Goal: Communication & Community: Answer question/provide support

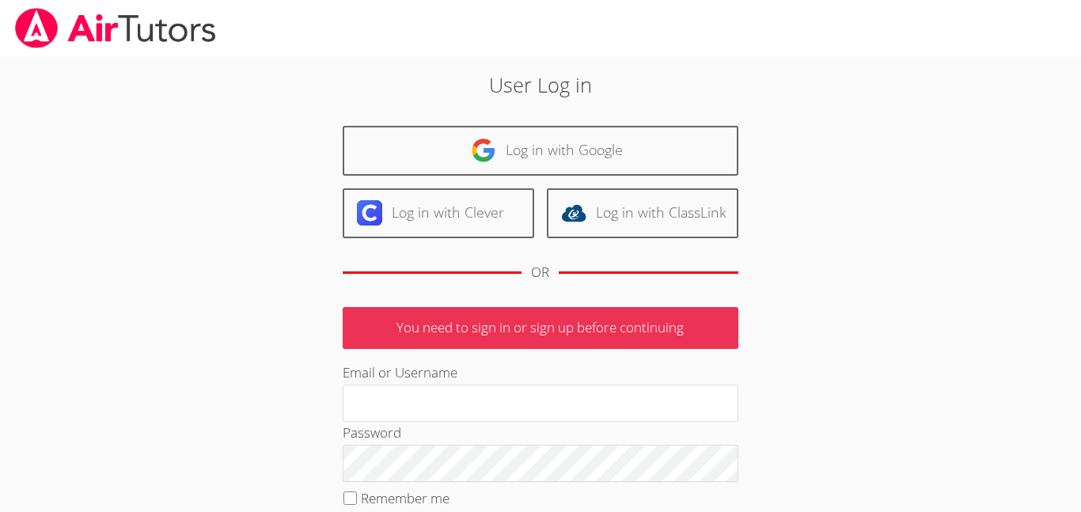
type input "j.escobarmata907@cvuhsd.org"
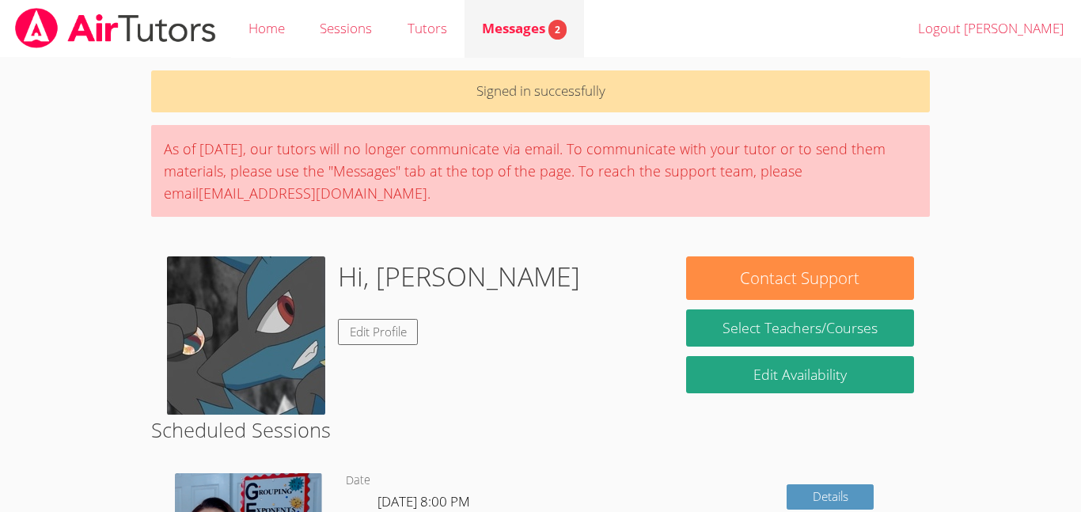
click at [544, 10] on link "Messages 2" at bounding box center [524, 29] width 119 height 58
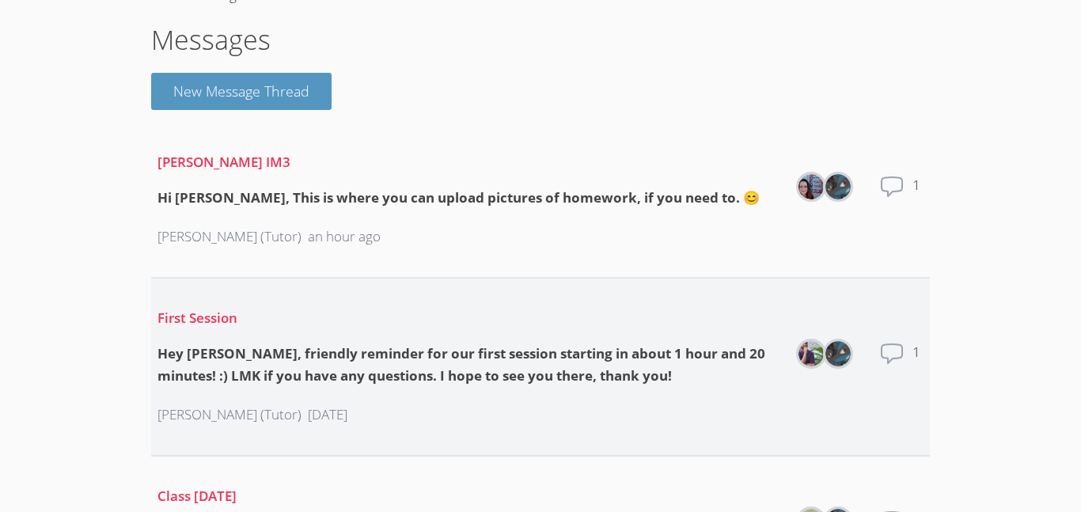
scroll to position [210, 0]
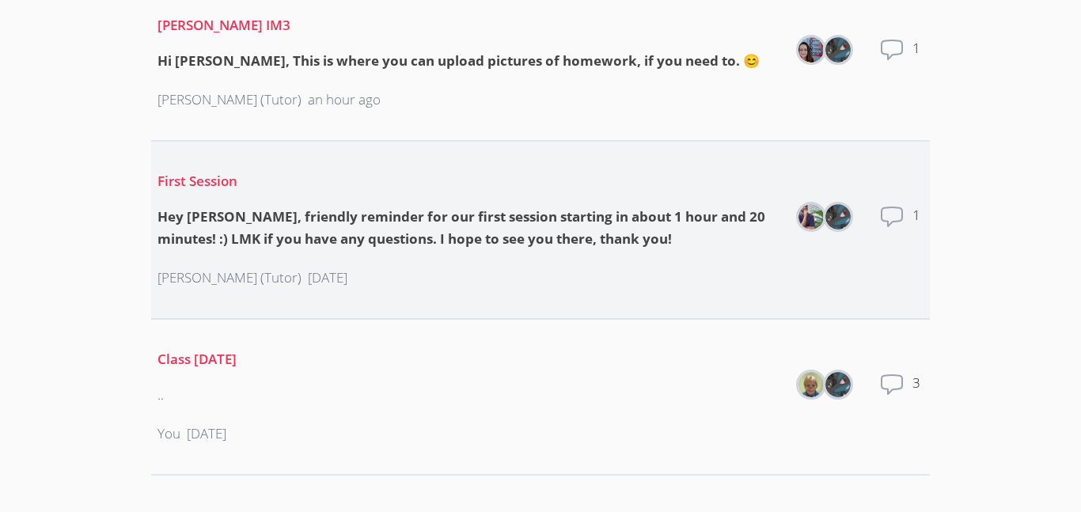
click at [405, 252] on div "First Session Hey Jason, friendly reminder for our first session starting in ab…" at bounding box center [469, 230] width 624 height 146
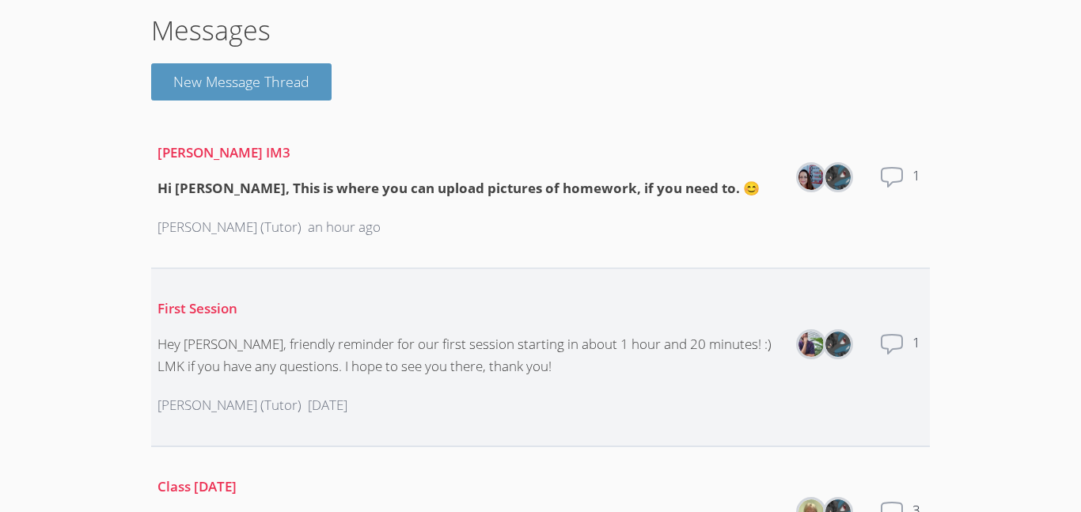
scroll to position [47, 0]
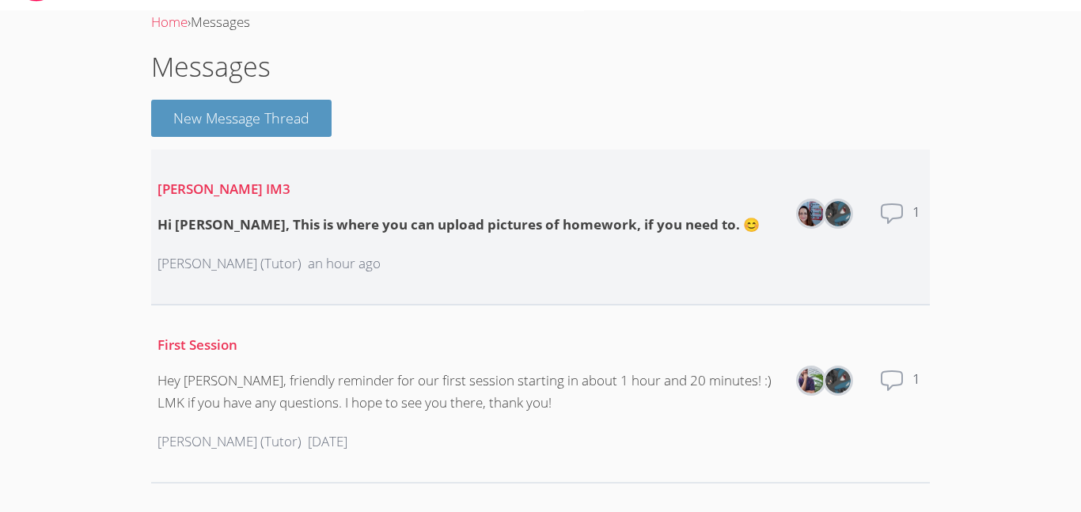
click at [430, 197] on p "[PERSON_NAME] IM3" at bounding box center [458, 189] width 602 height 23
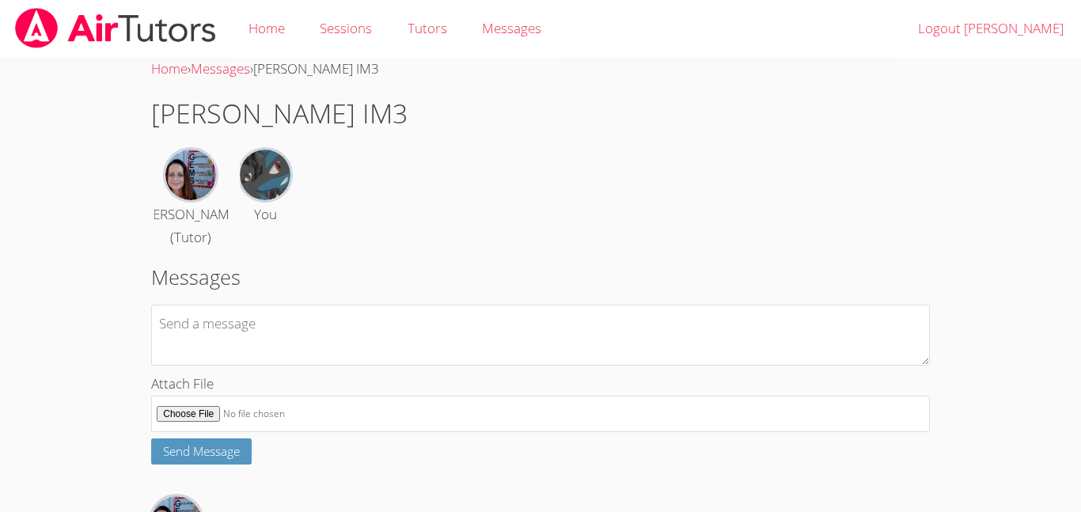
scroll to position [121, 0]
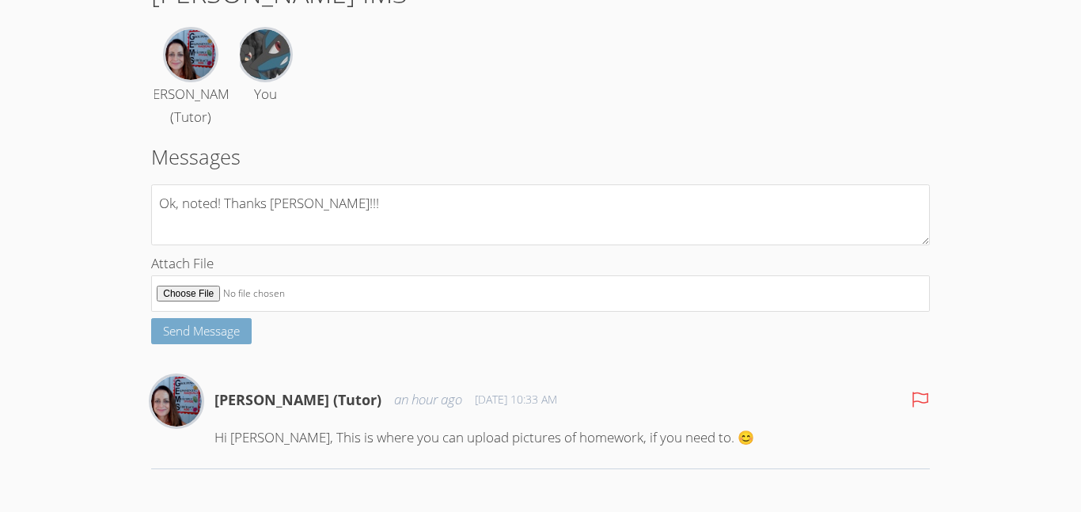
type textarea "Ok, noted! Thanks [PERSON_NAME]!!!"
click at [229, 320] on button "Send Message" at bounding box center [201, 331] width 100 height 26
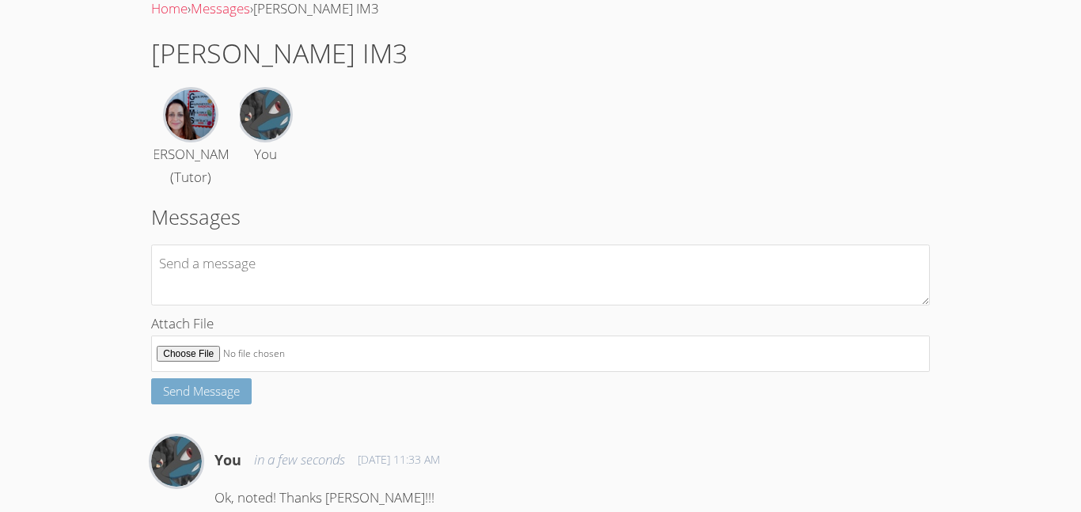
scroll to position [0, 0]
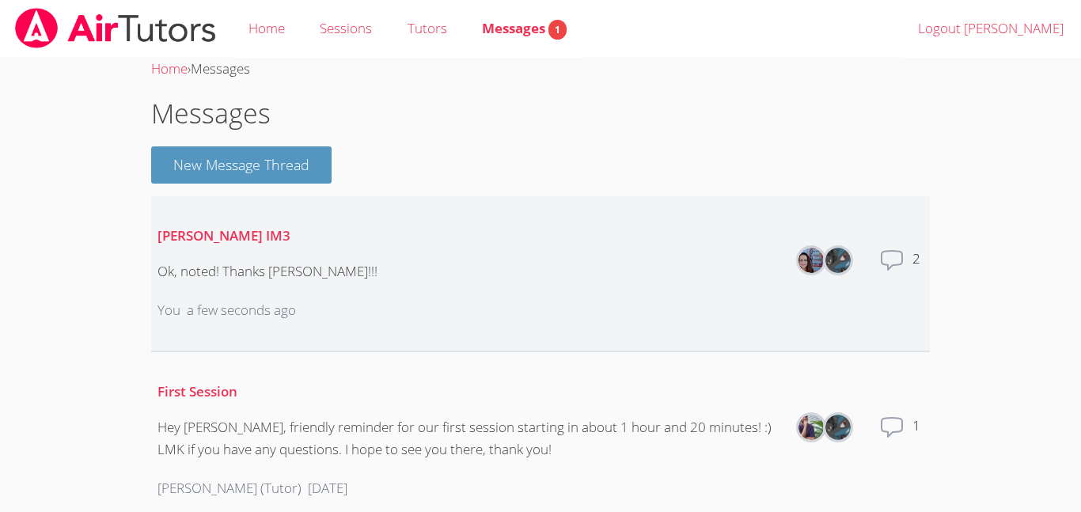
scroll to position [210, 0]
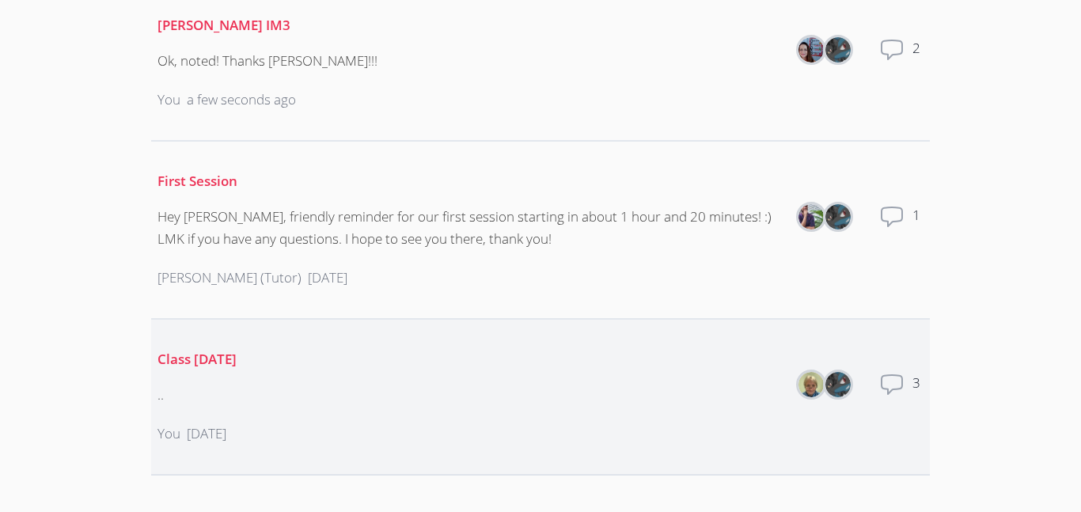
click at [586, 430] on li "Class tomorrow .. You 5 months ago Members Total messages 3" at bounding box center [540, 398] width 779 height 156
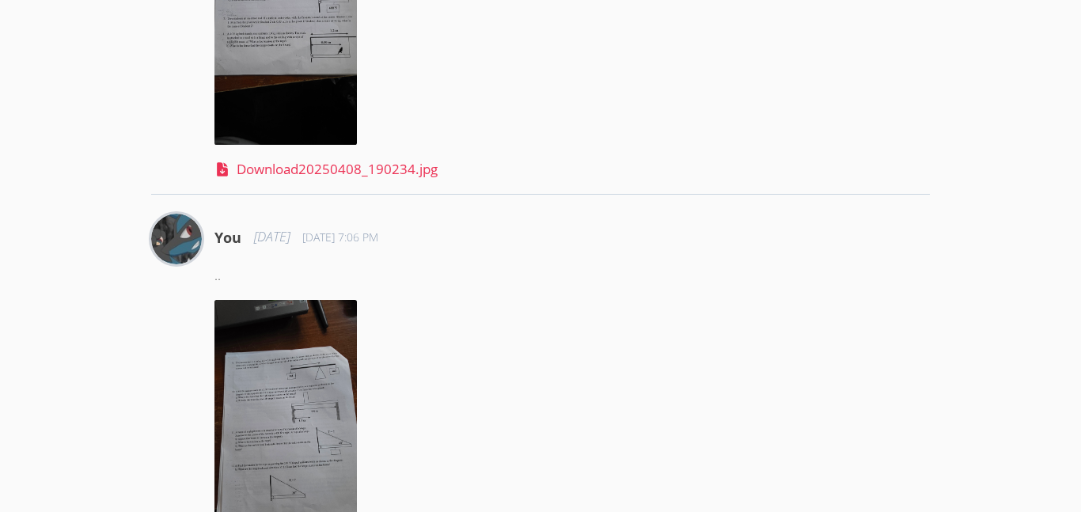
scroll to position [670, 0]
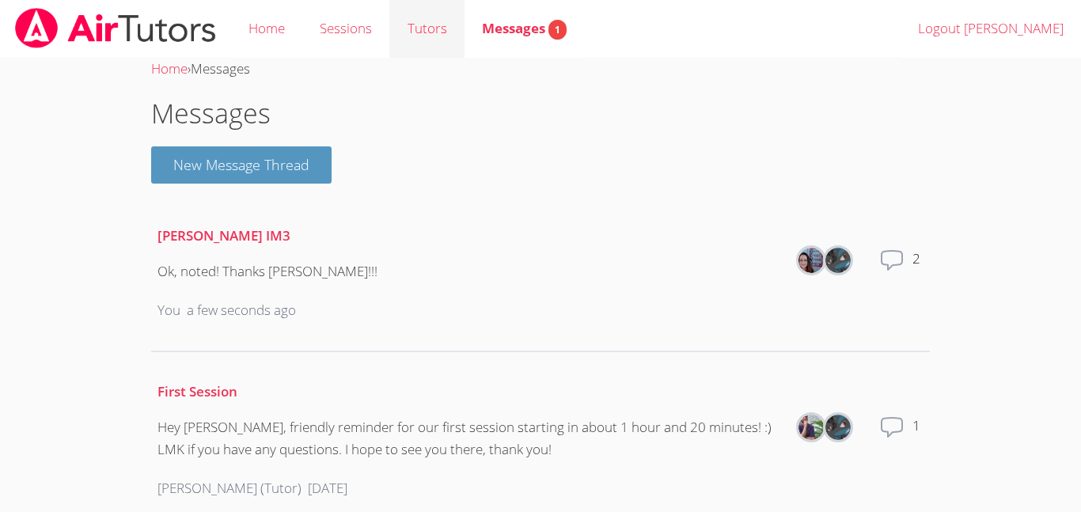
click at [419, 20] on link "Tutors" at bounding box center [426, 29] width 74 height 58
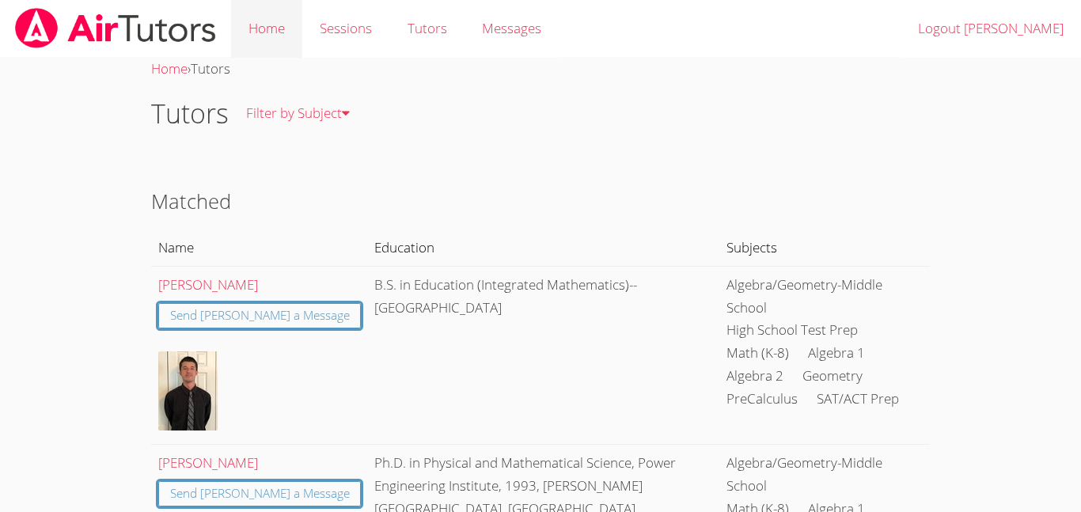
click at [267, 23] on link "Home" at bounding box center [266, 29] width 71 height 58
